Goal: Find specific page/section: Find specific page/section

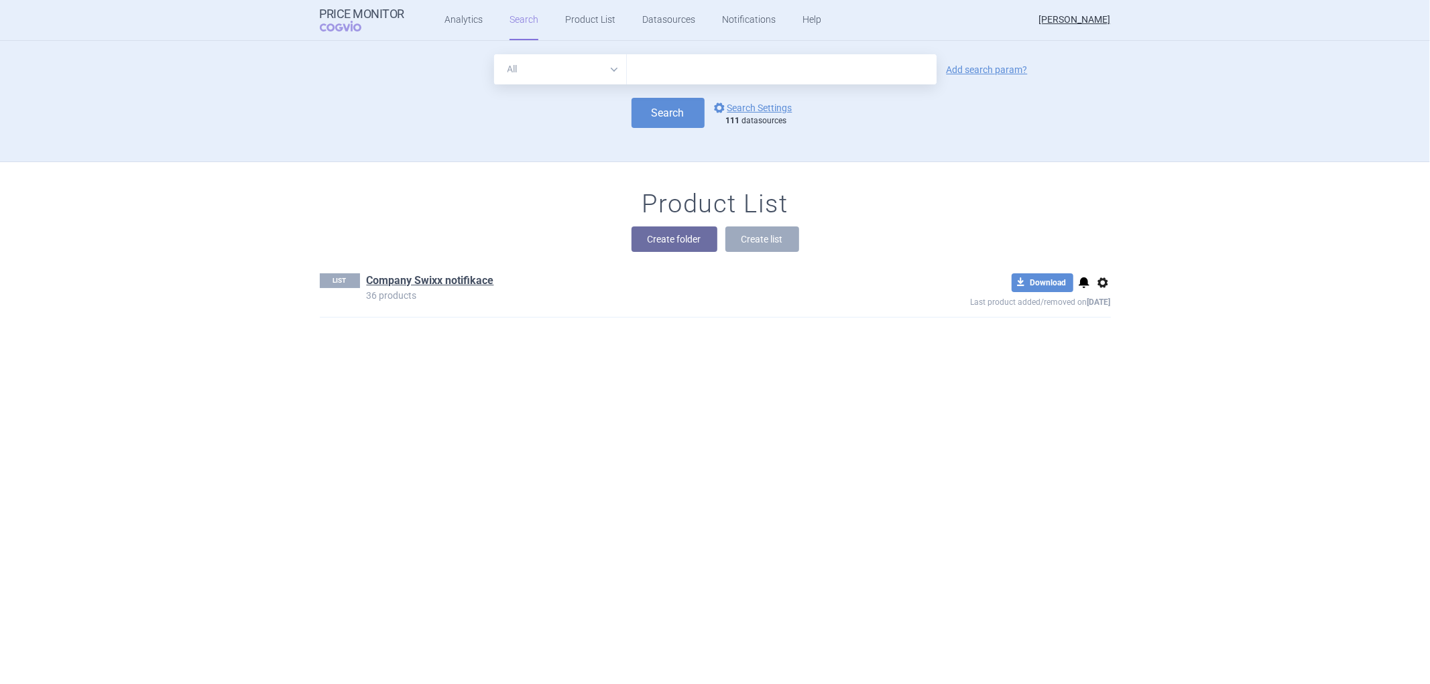
click at [667, 65] on input "text" at bounding box center [782, 69] width 310 height 30
type input "vyjuvek"
click at [450, 23] on link "Analytics" at bounding box center [463, 20] width 38 height 40
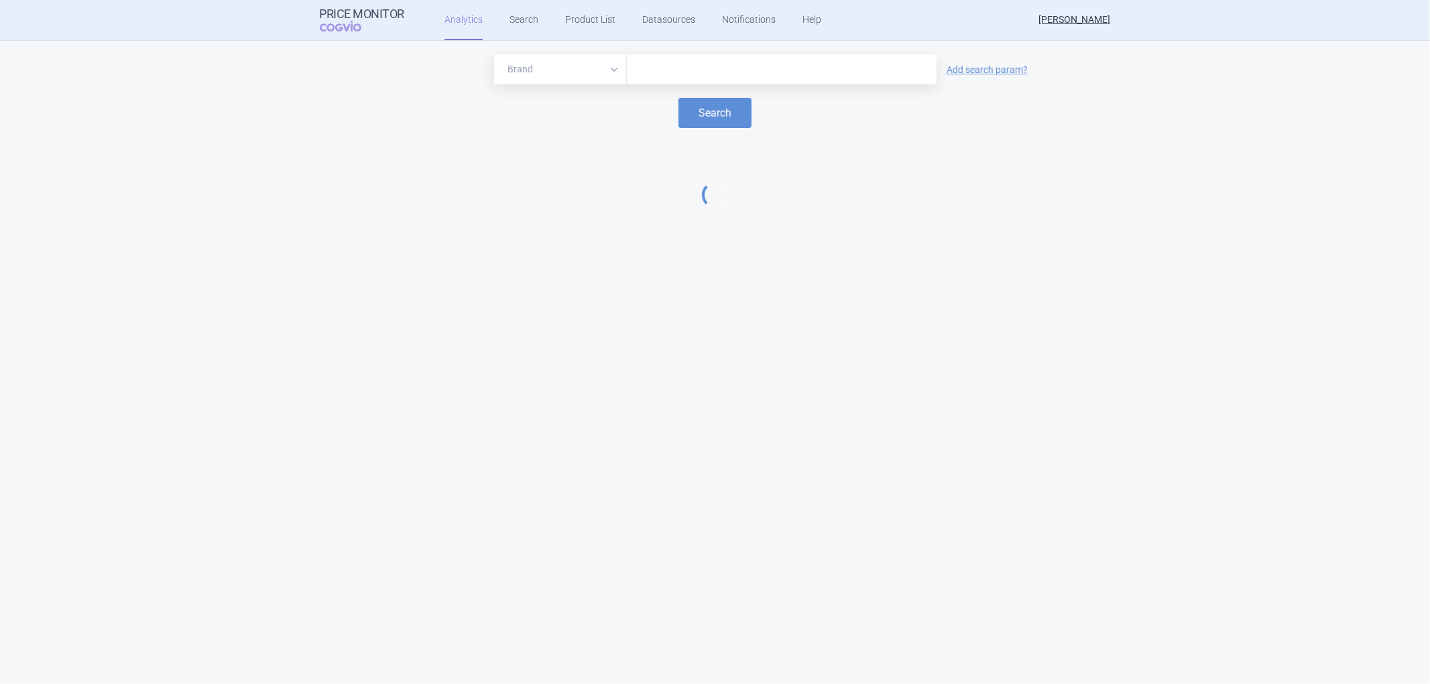
click at [675, 68] on input "text" at bounding box center [781, 69] width 296 height 17
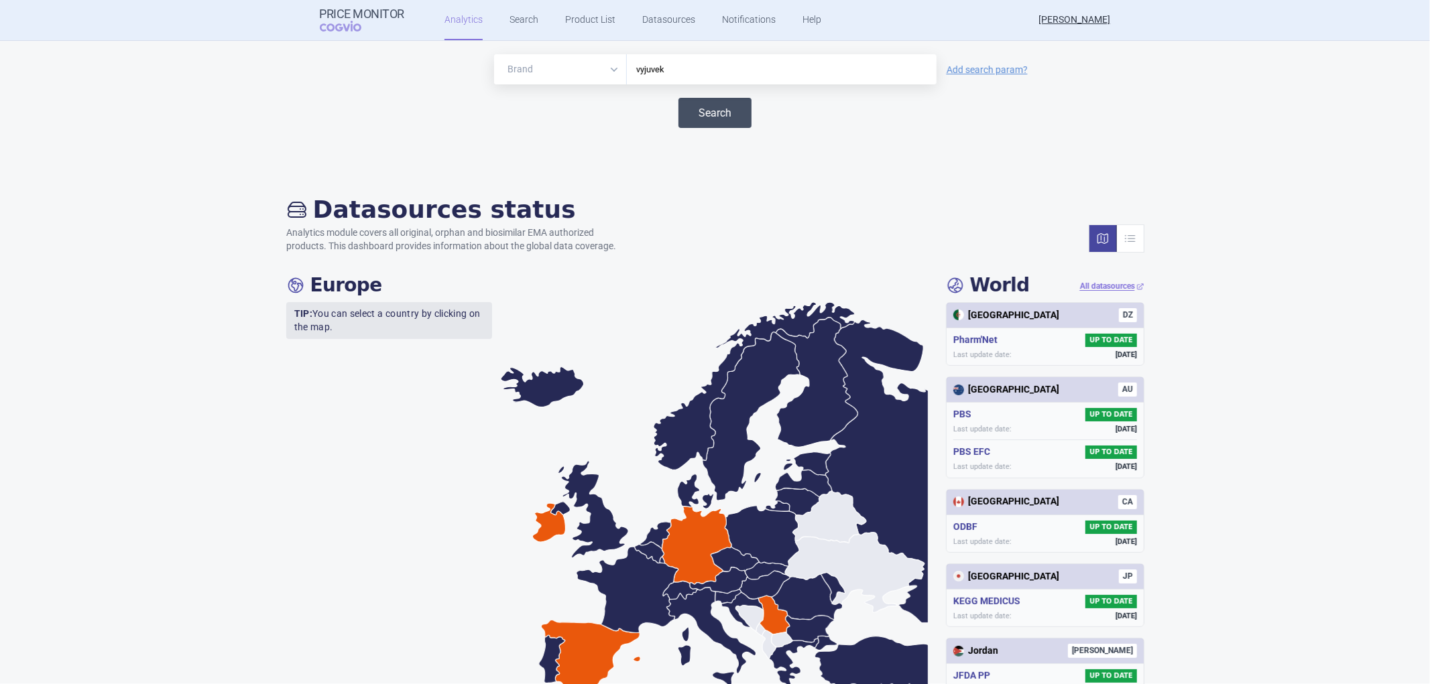
type input "vyjuvek"
click at [728, 108] on button "Search" at bounding box center [714, 113] width 73 height 30
click at [694, 114] on button "Search" at bounding box center [714, 113] width 73 height 30
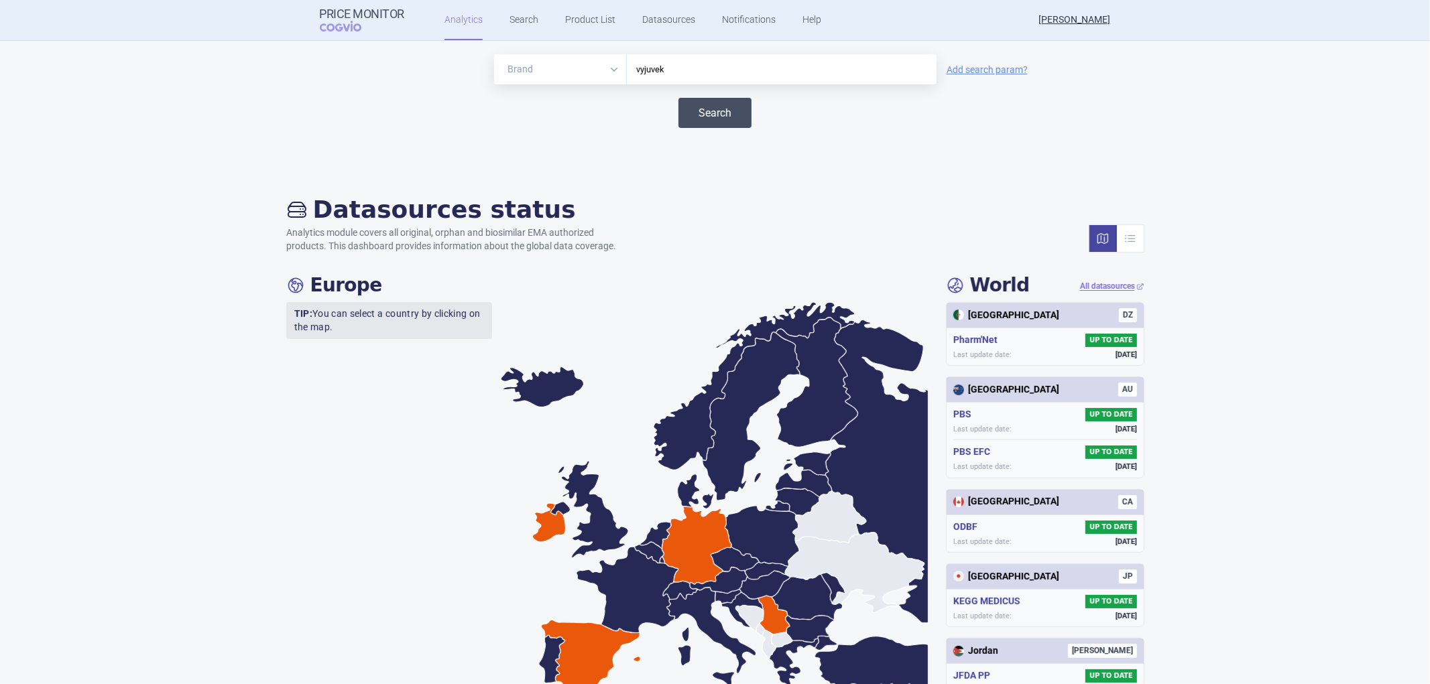
click at [694, 114] on button "Search" at bounding box center [714, 113] width 73 height 30
